Goal: Use online tool/utility: Utilize a website feature to perform a specific function

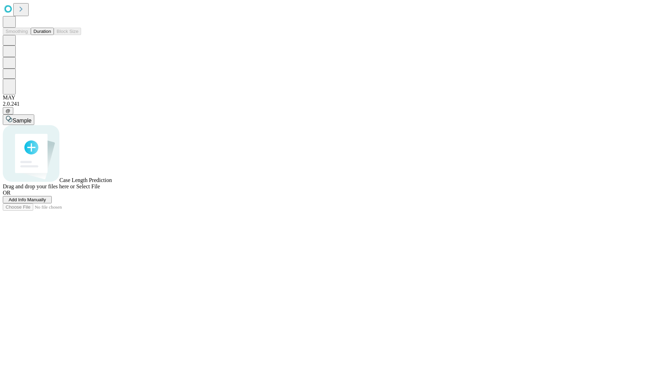
click at [46, 202] on span "Add Info Manually" at bounding box center [27, 199] width 37 height 5
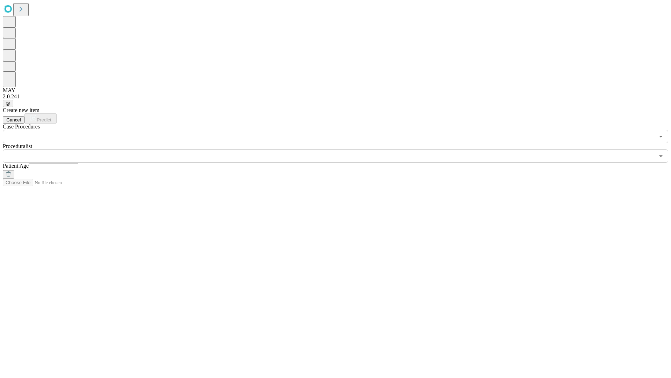
click at [78, 163] on input "text" at bounding box center [54, 166] width 50 height 7
type input "**"
click at [341, 149] on input "text" at bounding box center [329, 155] width 652 height 13
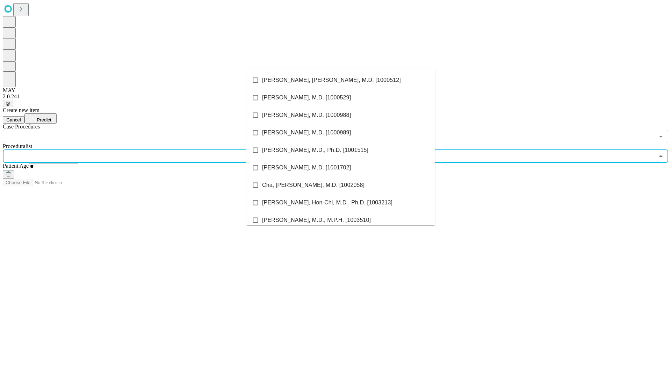
click at [341, 80] on li "[PERSON_NAME], [PERSON_NAME], M.D. [1000512]" at bounding box center [341, 79] width 189 height 17
click at [147, 130] on input "text" at bounding box center [329, 136] width 652 height 13
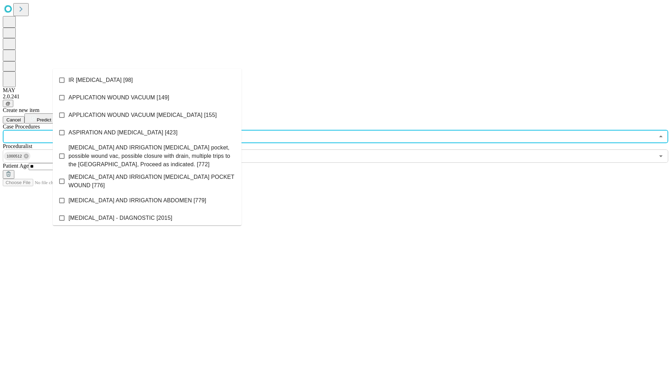
click at [147, 80] on li "IR [MEDICAL_DATA] [98]" at bounding box center [147, 79] width 189 height 17
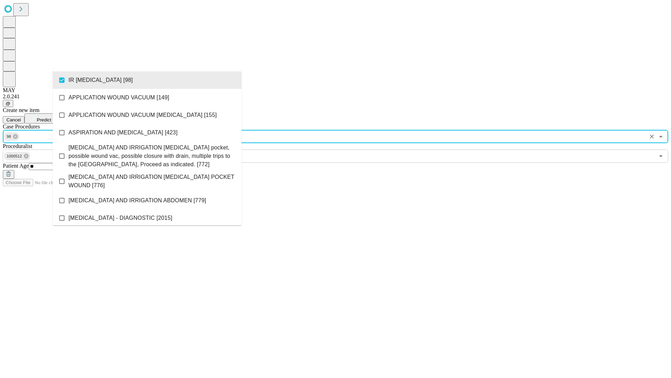
click at [51, 117] on span "Predict" at bounding box center [44, 119] width 14 height 5
